Goal: Task Accomplishment & Management: Manage account settings

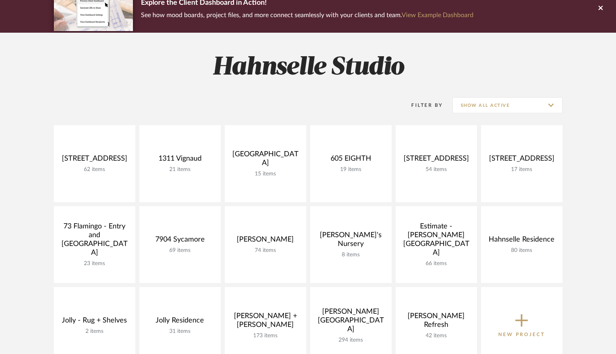
scroll to position [93, 0]
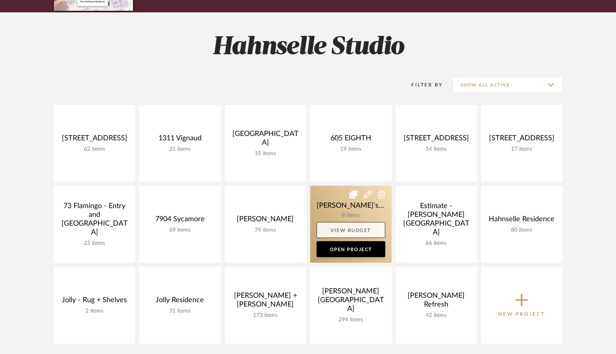
click at [355, 229] on link "View Budget" at bounding box center [350, 230] width 69 height 16
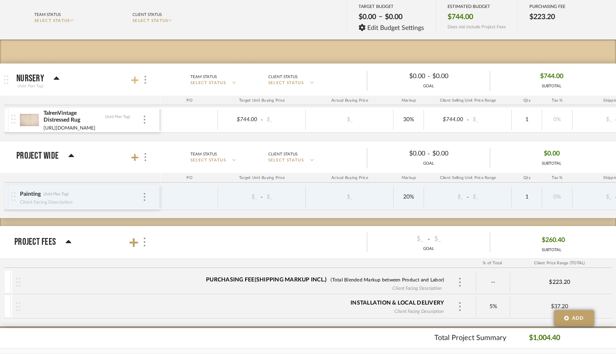
click at [133, 79] on icon at bounding box center [134, 80] width 7 height 8
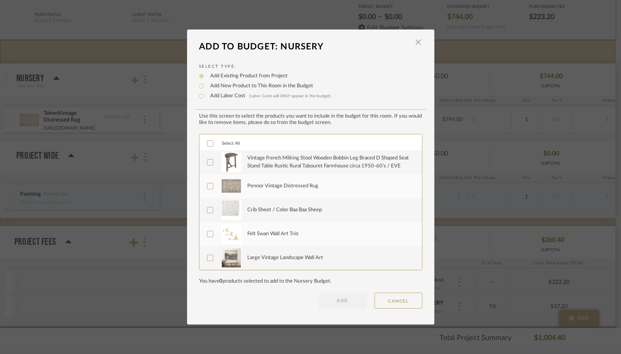
click at [209, 145] on icon at bounding box center [210, 144] width 6 height 6
click at [344, 300] on button "ADD" at bounding box center [343, 301] width 48 height 16
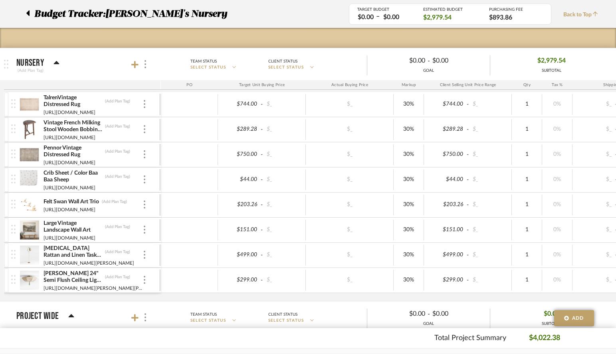
scroll to position [105, 0]
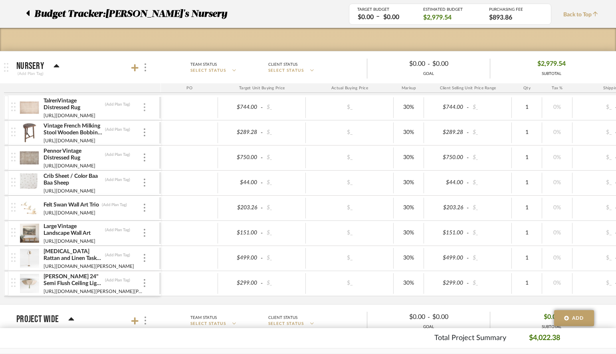
click at [145, 105] on div at bounding box center [144, 107] width 4 height 9
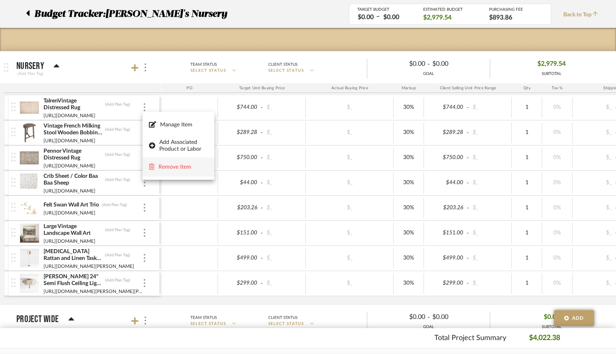
click at [180, 166] on span "Remove Item" at bounding box center [182, 167] width 49 height 7
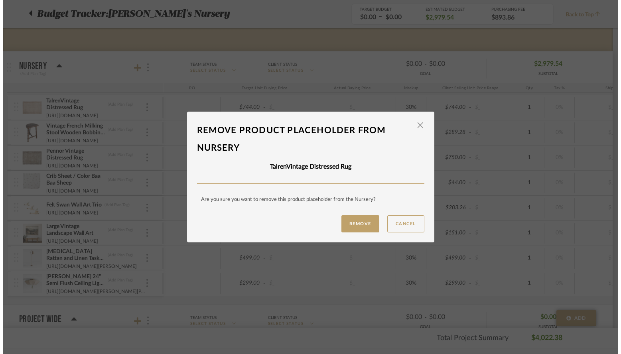
scroll to position [0, 0]
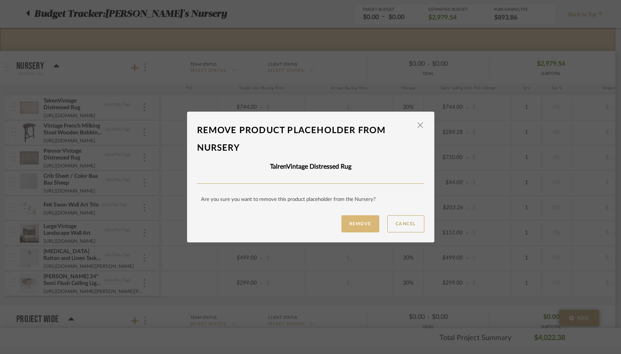
click at [351, 227] on button "Remove" at bounding box center [361, 223] width 38 height 17
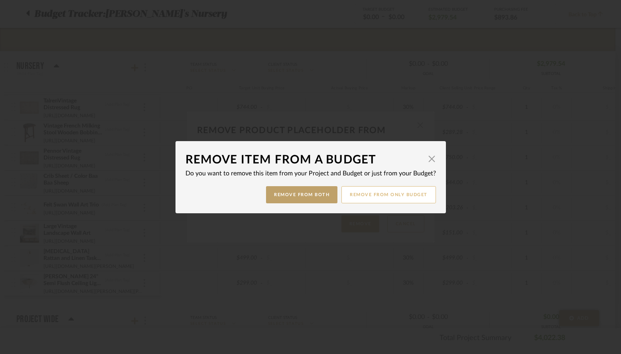
click at [351, 195] on button "Remove from only Budget" at bounding box center [389, 194] width 95 height 17
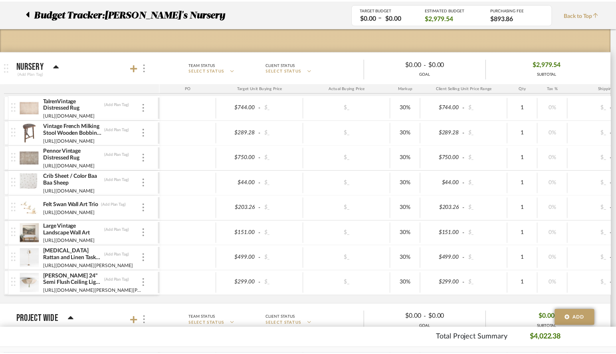
scroll to position [105, 0]
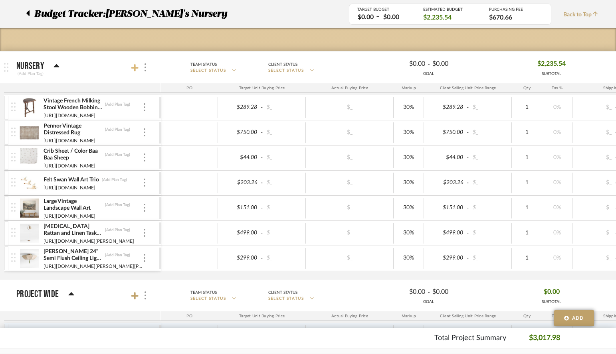
click at [135, 65] on icon at bounding box center [134, 67] width 7 height 7
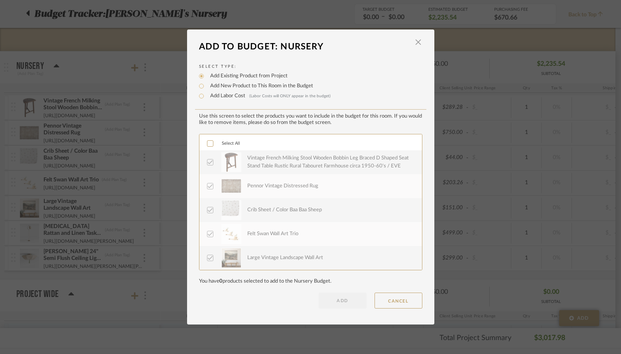
scroll to position [72, 0]
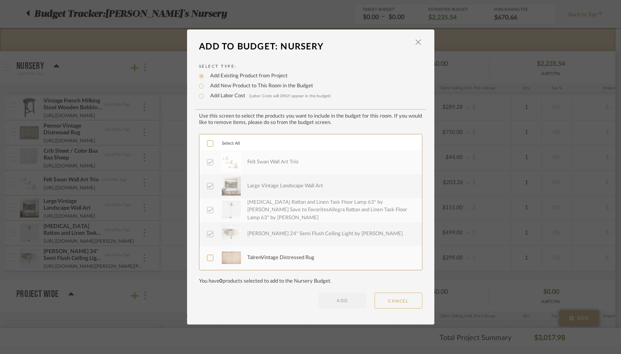
click at [393, 301] on button "CANCEL" at bounding box center [399, 301] width 48 height 16
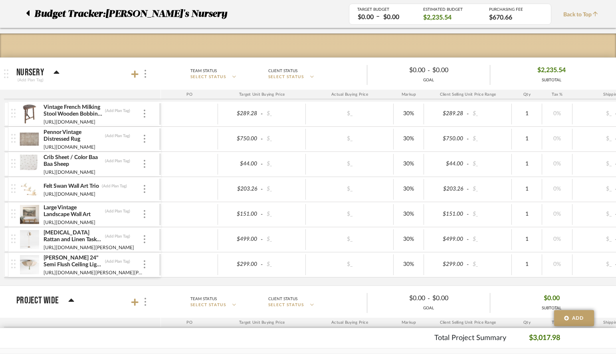
scroll to position [96, 0]
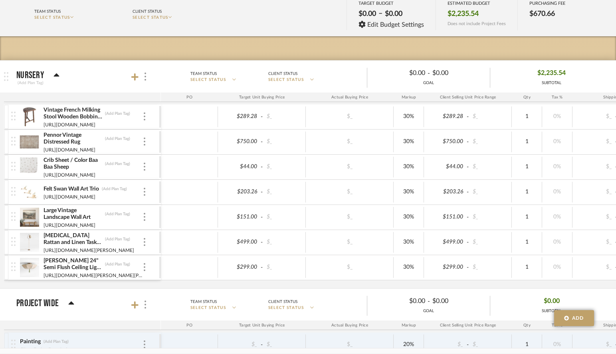
scroll to position [93, 0]
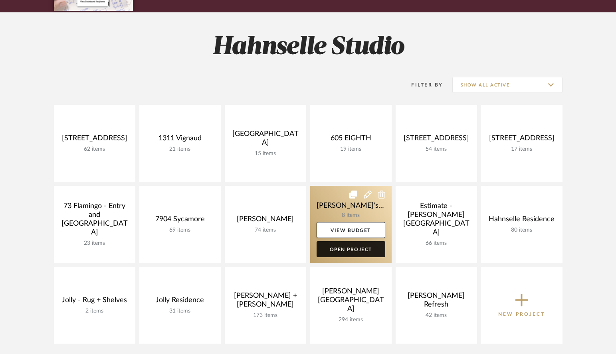
click at [346, 251] on link "Open Project" at bounding box center [350, 249] width 69 height 16
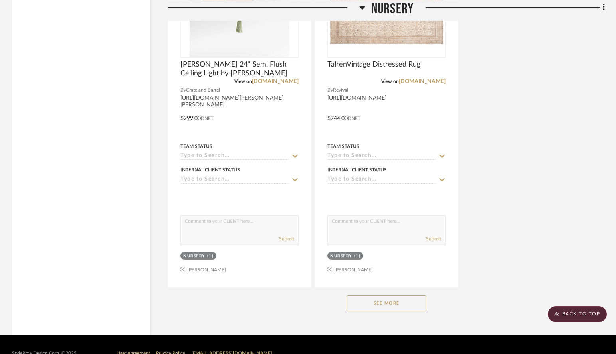
scroll to position [1004, 0]
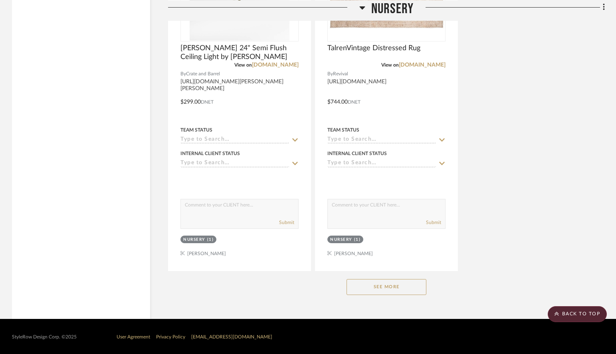
click at [383, 284] on button "See More" at bounding box center [386, 287] width 80 height 16
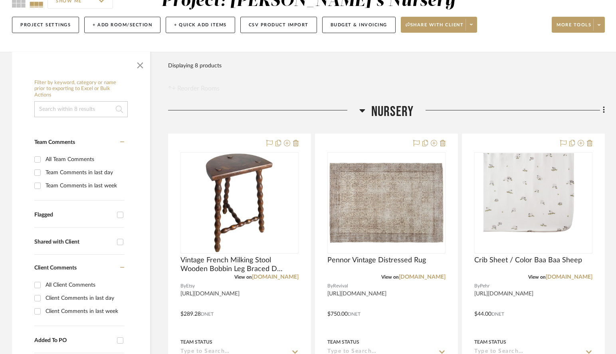
scroll to position [85, 0]
